Goal: Task Accomplishment & Management: Manage account settings

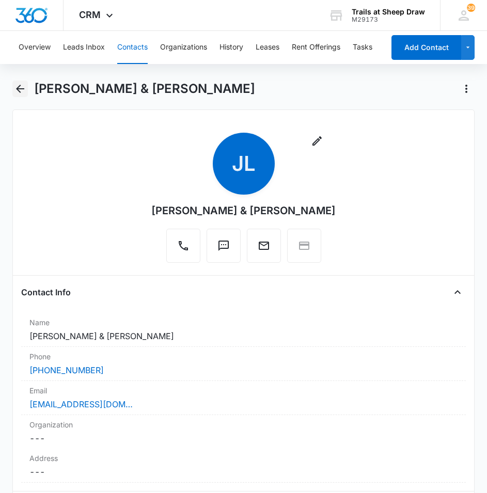
click at [22, 89] on icon "Back" at bounding box center [20, 89] width 8 height 8
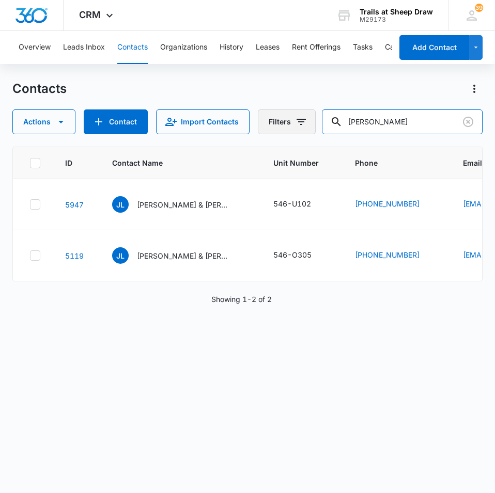
drag, startPoint x: 394, startPoint y: 124, endPoint x: 264, endPoint y: 122, distance: 129.1
click at [264, 124] on div "Actions Contact Import Contacts Filters [PERSON_NAME]" at bounding box center [247, 121] width 470 height 25
type input "p204"
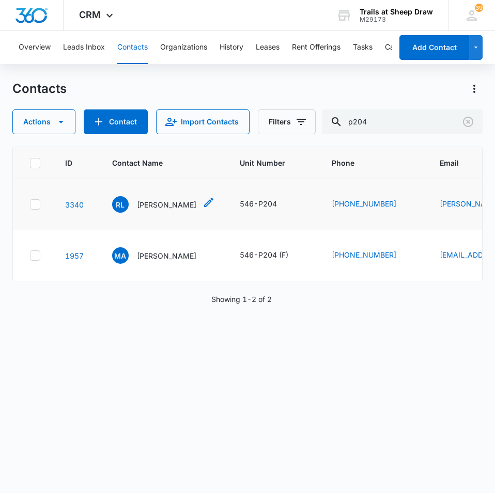
click at [175, 208] on p "[PERSON_NAME]" at bounding box center [166, 204] width 59 height 11
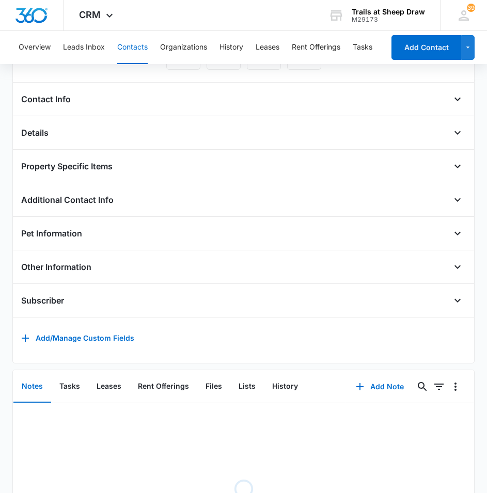
scroll to position [258, 0]
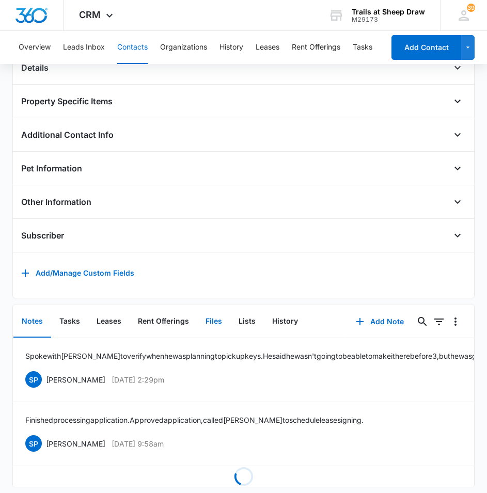
click at [217, 335] on button "Files" at bounding box center [213, 322] width 33 height 32
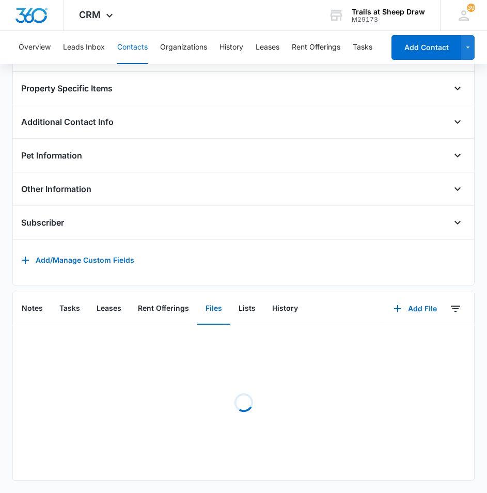
scroll to position [287, 0]
click at [412, 298] on button "Add File" at bounding box center [415, 308] width 64 height 25
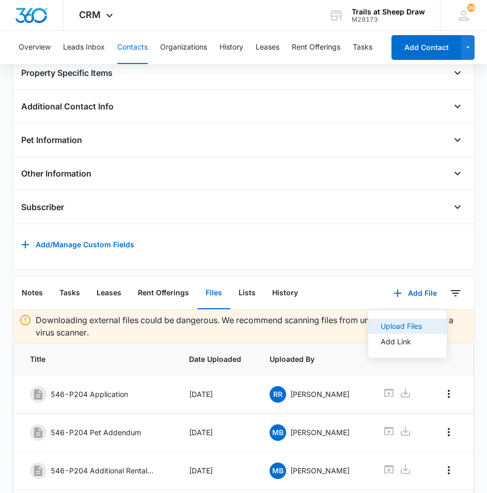
click at [382, 330] on div "Upload Files" at bounding box center [401, 326] width 41 height 7
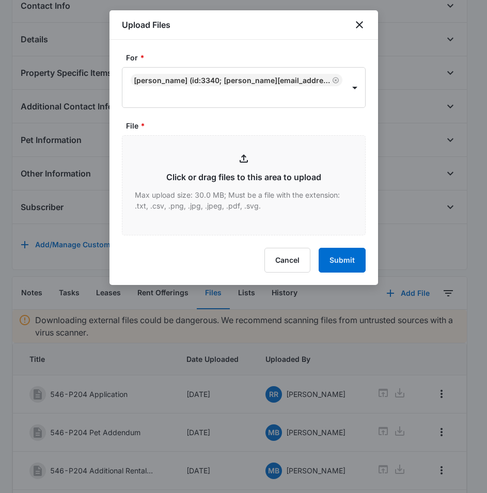
type input "C:\fakepath\546-P204 Rental Insurance.pdf"
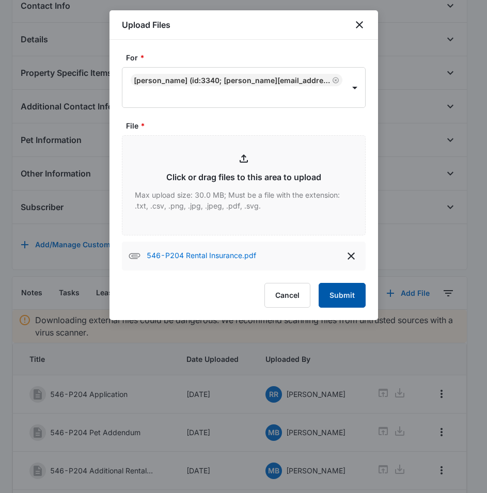
click at [343, 303] on button "Submit" at bounding box center [342, 295] width 47 height 25
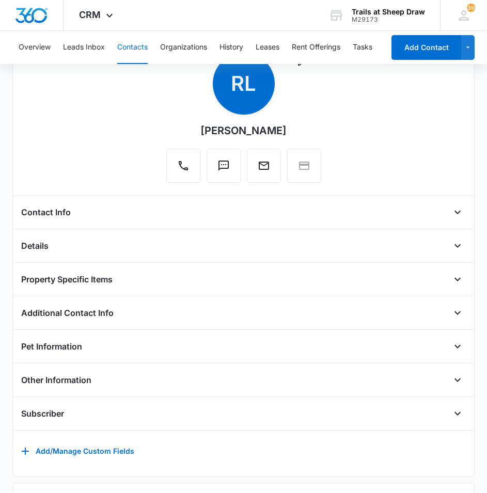
scroll to position [0, 0]
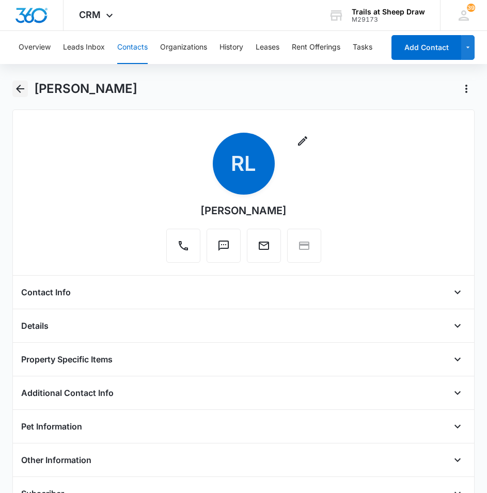
click at [17, 91] on icon "Back" at bounding box center [20, 89] width 12 height 12
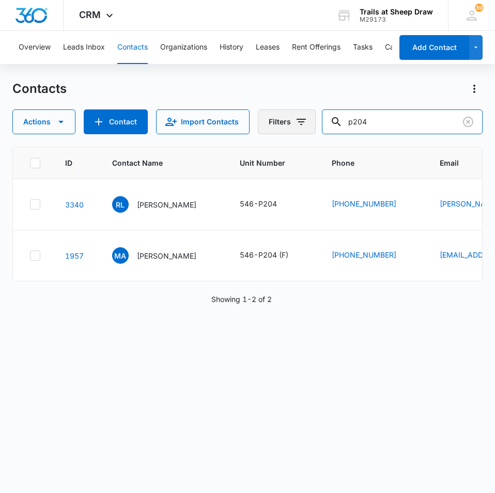
drag, startPoint x: 406, startPoint y: 124, endPoint x: 301, endPoint y: 120, distance: 106.0
click at [316, 122] on div "Actions Contact Import Contacts Filters p204" at bounding box center [247, 121] width 470 height 25
type input "x306"
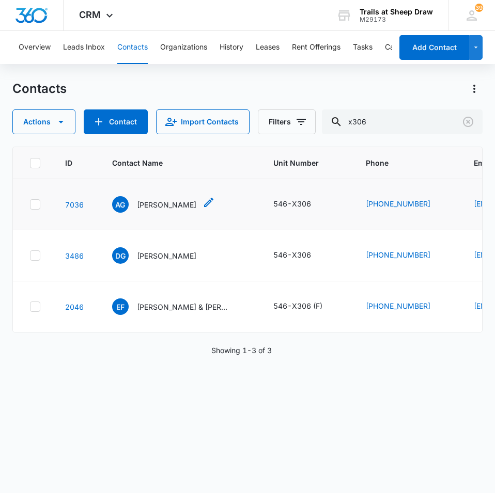
click at [151, 202] on p "[PERSON_NAME]" at bounding box center [166, 204] width 59 height 11
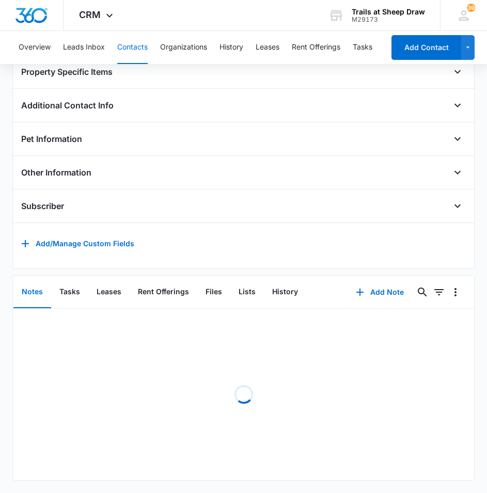
scroll to position [257, 0]
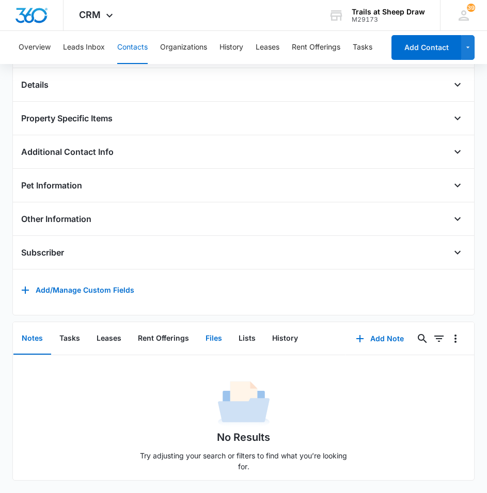
click at [214, 332] on button "Files" at bounding box center [213, 339] width 33 height 32
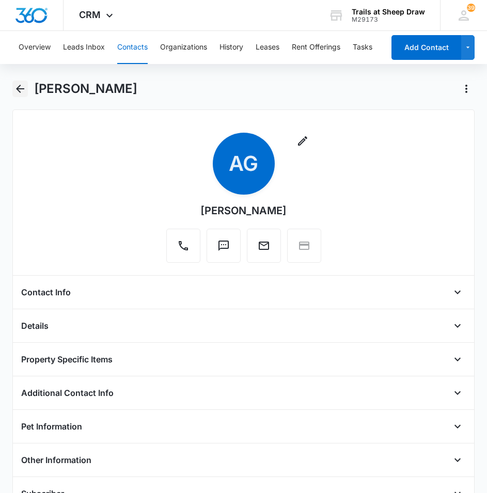
click at [23, 91] on icon "Back" at bounding box center [20, 89] width 12 height 12
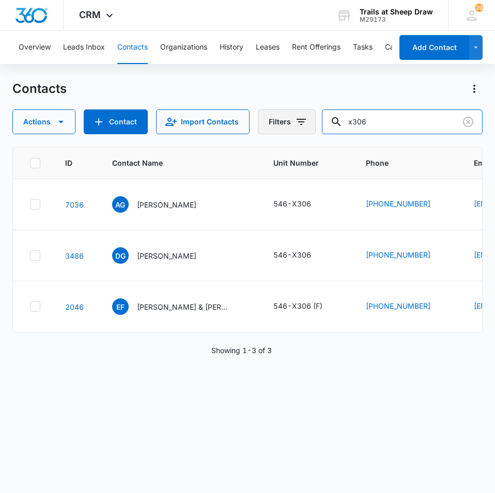
drag, startPoint x: 370, startPoint y: 127, endPoint x: 299, endPoint y: 115, distance: 72.7
click at [297, 117] on div "Actions Contact Import Contacts Filters x306" at bounding box center [247, 121] width 470 height 25
type input "I204"
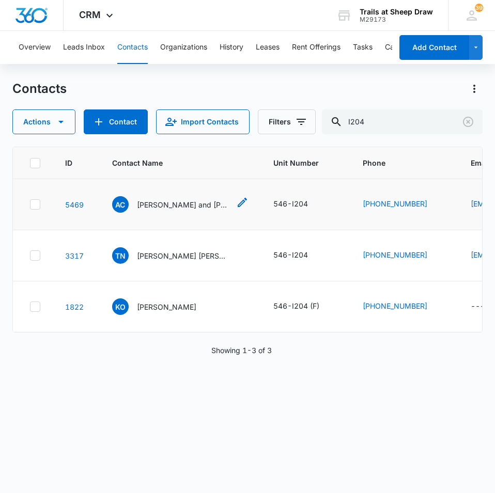
click at [162, 210] on div "AC [PERSON_NAME] and [PERSON_NAME]" at bounding box center [171, 204] width 118 height 17
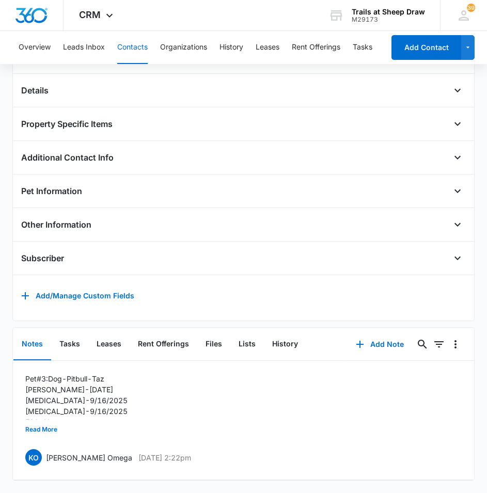
scroll to position [251, 0]
drag, startPoint x: 213, startPoint y: 341, endPoint x: 215, endPoint y: 331, distance: 10.0
click at [213, 341] on button "Files" at bounding box center [213, 344] width 33 height 32
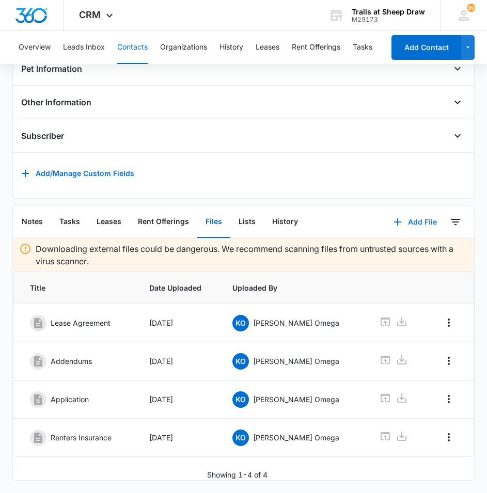
scroll to position [373, 0]
click at [414, 210] on button "Add File" at bounding box center [415, 222] width 64 height 25
click at [388, 252] on div "Upload Files" at bounding box center [401, 255] width 41 height 7
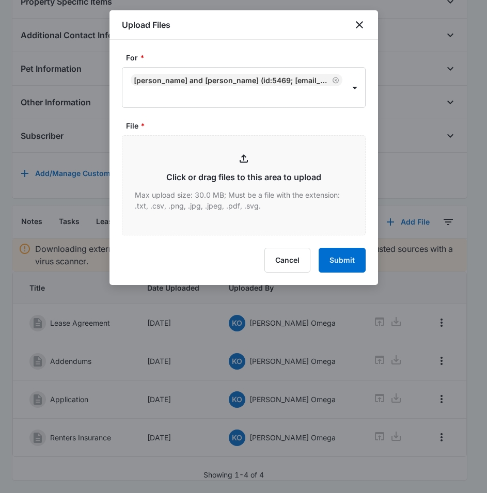
type input "C:\fakepath\546-I204 Renal Insurance.pdf"
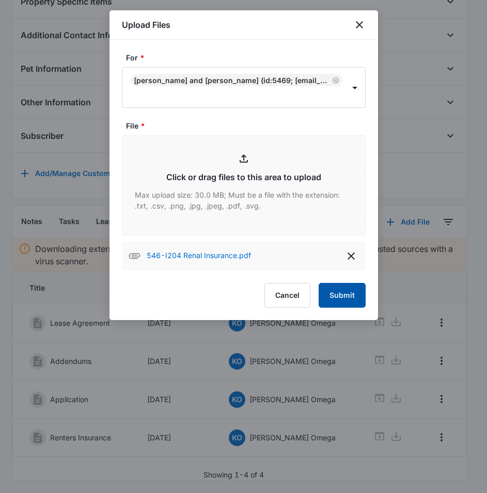
click at [340, 298] on button "Submit" at bounding box center [342, 295] width 47 height 25
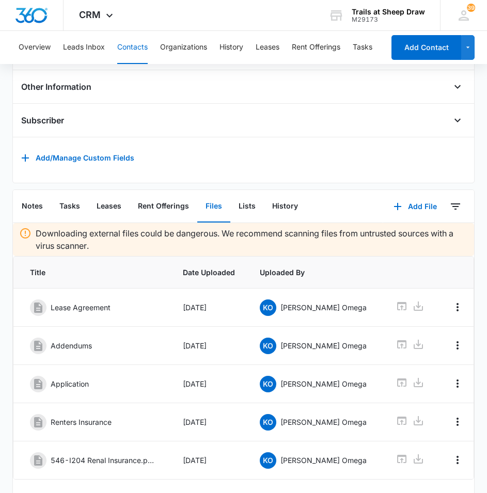
click at [270, 196] on div "Remove AC [PERSON_NAME] and [PERSON_NAME] Contact Info Name Cancel Save Changes…" at bounding box center [243, 119] width 463 height 767
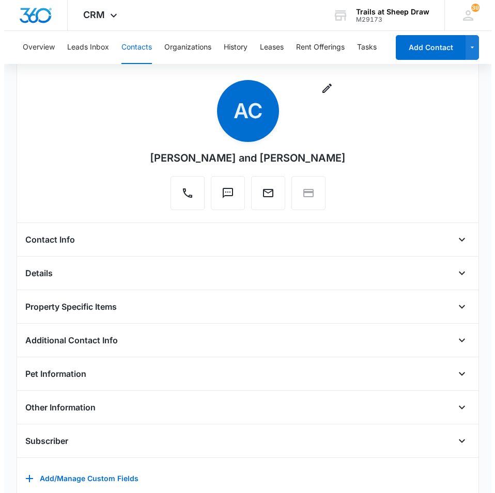
scroll to position [0, 0]
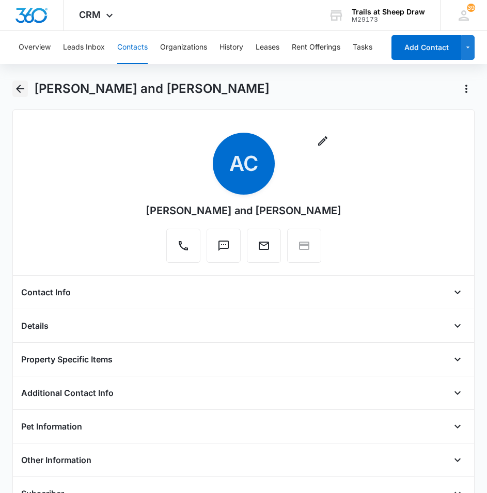
click at [20, 83] on icon "Back" at bounding box center [20, 89] width 12 height 12
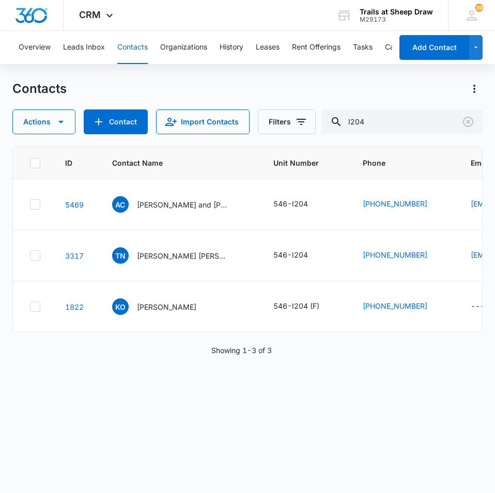
drag, startPoint x: 212, startPoint y: 395, endPoint x: 214, endPoint y: 384, distance: 11.0
click at [212, 392] on div "ID Contact Name Unit Number Phone Email Last History Assigned To Contact Type C…" at bounding box center [247, 313] width 470 height 333
drag, startPoint x: 398, startPoint y: 123, endPoint x: 341, endPoint y: 120, distance: 57.4
click at [313, 123] on div "Actions Contact Import Contacts Filters I204" at bounding box center [247, 121] width 470 height 25
drag, startPoint x: 467, startPoint y: 108, endPoint x: 474, endPoint y: 124, distance: 16.9
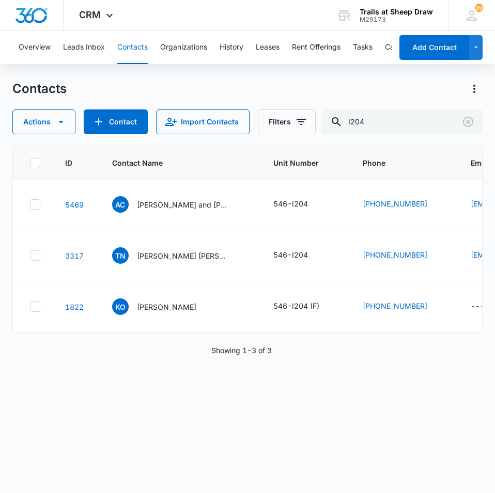
click at [467, 109] on div "Contacts Actions Contact Import Contacts Filters I204" at bounding box center [247, 108] width 470 height 54
click at [476, 123] on button "Clear" at bounding box center [468, 122] width 17 height 17
